Goal: Information Seeking & Learning: Check status

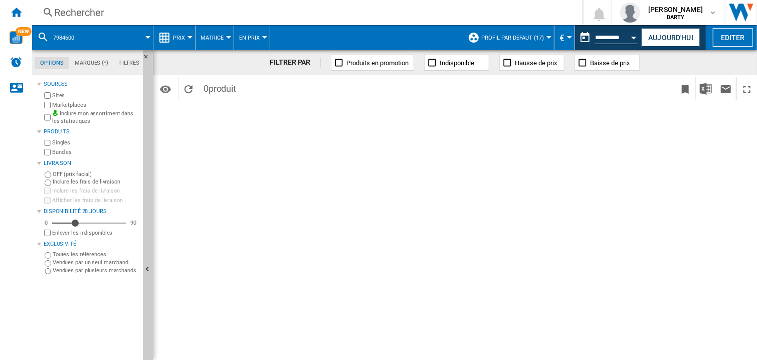
click at [632, 37] on div "Open calendar" at bounding box center [633, 38] width 5 height 3
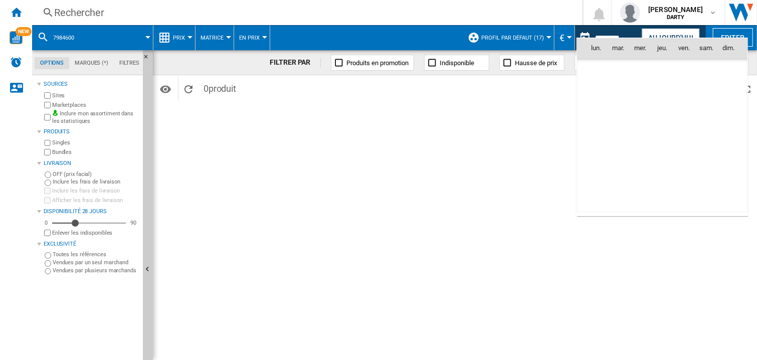
scroll to position [4780, 0]
click at [642, 88] on span "1" at bounding box center [640, 92] width 20 height 20
type input "**********"
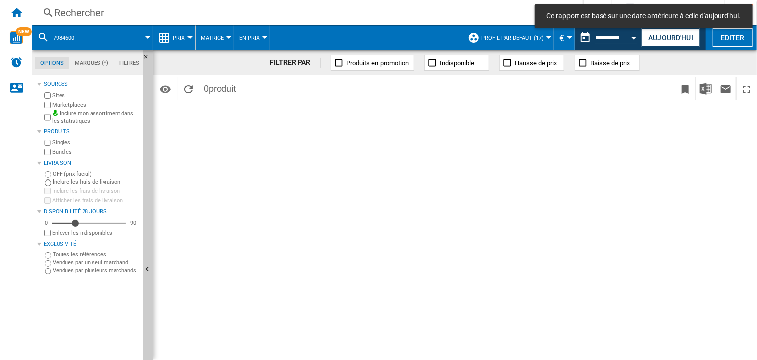
click at [68, 14] on div "Rechercher" at bounding box center [305, 13] width 502 height 14
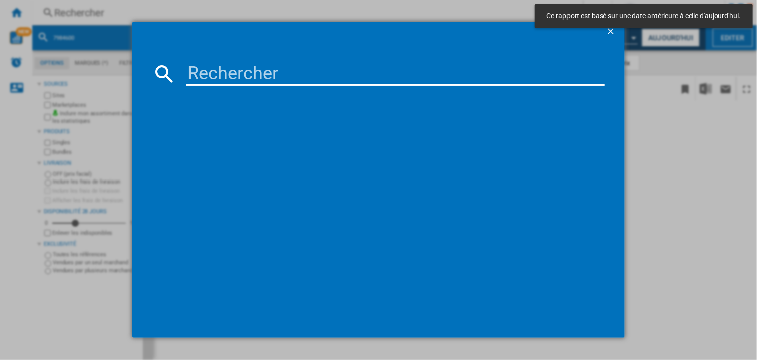
click at [221, 76] on input at bounding box center [395, 74] width 418 height 24
paste input "7940041"
type input "7940041"
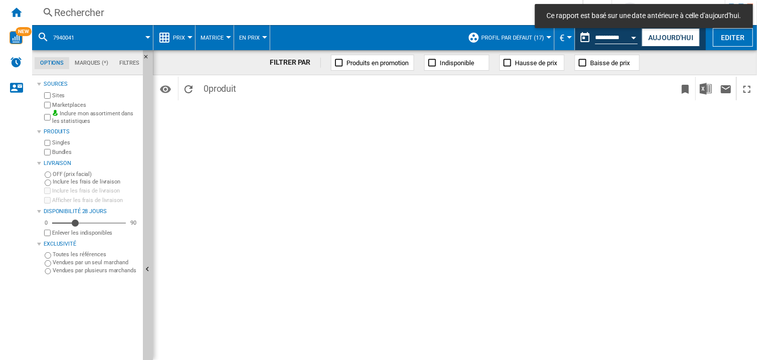
click at [630, 37] on button "Open calendar" at bounding box center [634, 36] width 18 height 18
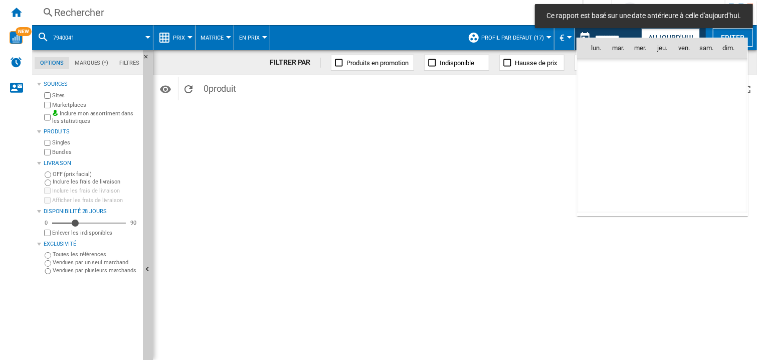
scroll to position [4780, 0]
click at [665, 93] on span "2" at bounding box center [662, 92] width 20 height 20
type input "**********"
